Goal: Navigation & Orientation: Find specific page/section

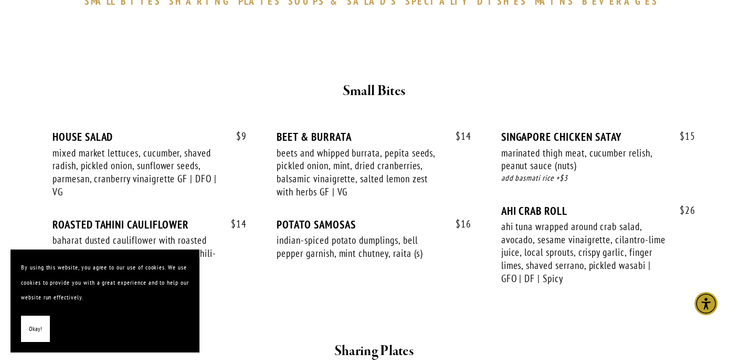
scroll to position [349, 0]
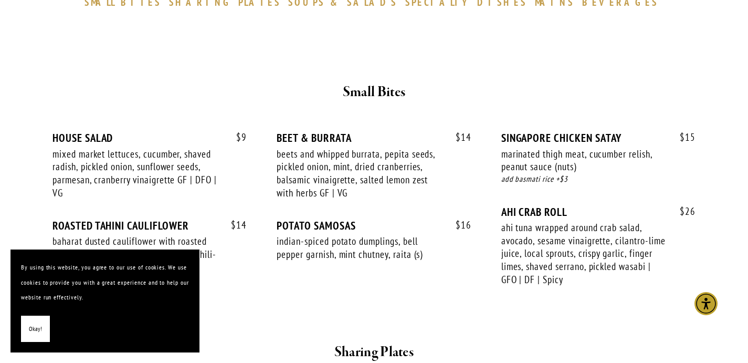
click at [34, 325] on span "Okay!" at bounding box center [35, 328] width 13 height 15
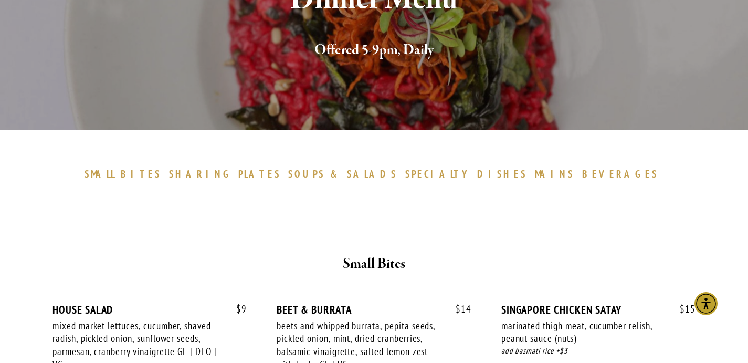
scroll to position [175, 0]
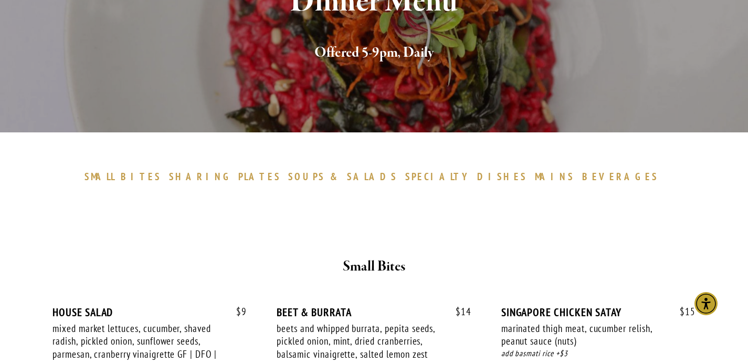
click at [582, 176] on span "BEVERAGES" at bounding box center [620, 176] width 77 height 13
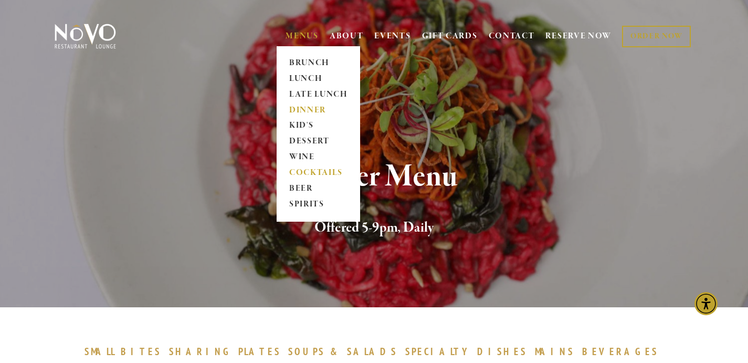
click at [304, 169] on link "COCKTAILS" at bounding box center [319, 173] width 66 height 16
